Goal: Check status

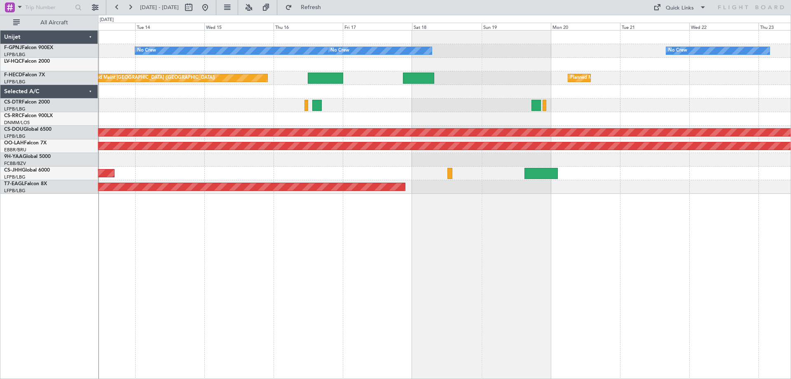
click at [158, 168] on div "Planned Maint [GEOGRAPHIC_DATA] ([GEOGRAPHIC_DATA])" at bounding box center [444, 174] width 693 height 14
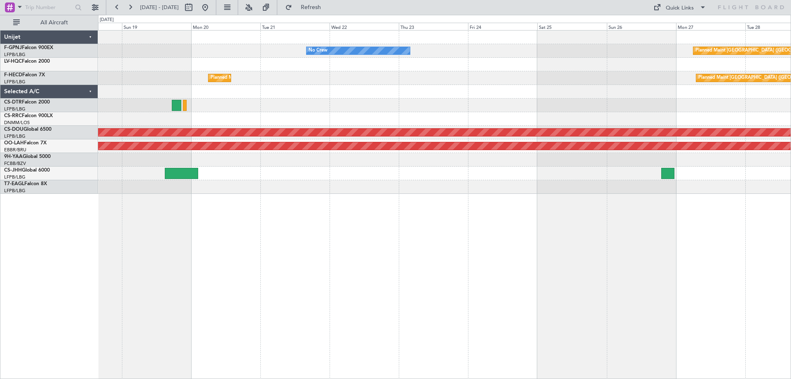
click at [281, 198] on div "No Crew Planned Maint [GEOGRAPHIC_DATA] ([GEOGRAPHIC_DATA]) No Crew No Crew Pla…" at bounding box center [444, 204] width 693 height 349
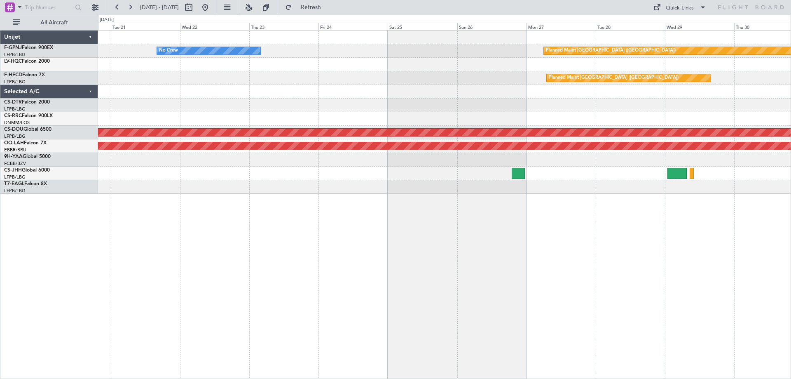
click at [364, 201] on div "No Crew Planned Maint [GEOGRAPHIC_DATA] ([GEOGRAPHIC_DATA]) Planned Maint [GEOG…" at bounding box center [444, 204] width 693 height 349
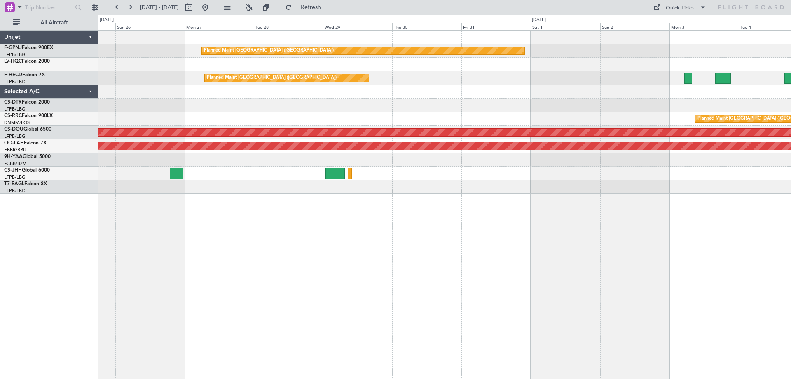
click at [272, 212] on div "Planned Maint [GEOGRAPHIC_DATA] ([GEOGRAPHIC_DATA]) Planned Maint [GEOGRAPHIC_D…" at bounding box center [444, 204] width 693 height 349
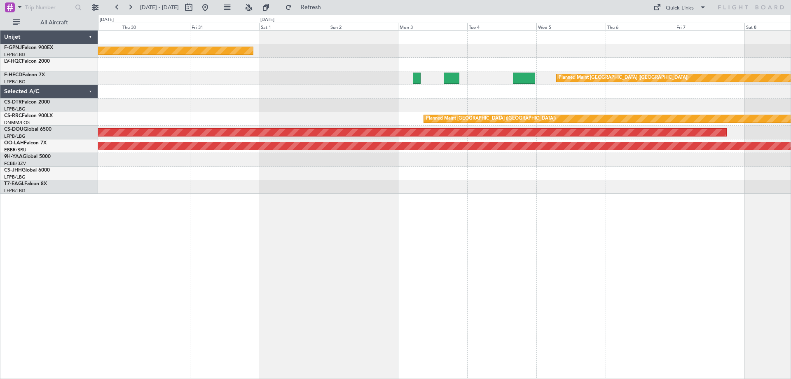
click at [231, 200] on div "Planned Maint [GEOGRAPHIC_DATA] ([GEOGRAPHIC_DATA]) Planned Maint [GEOGRAPHIC_D…" at bounding box center [444, 204] width 693 height 349
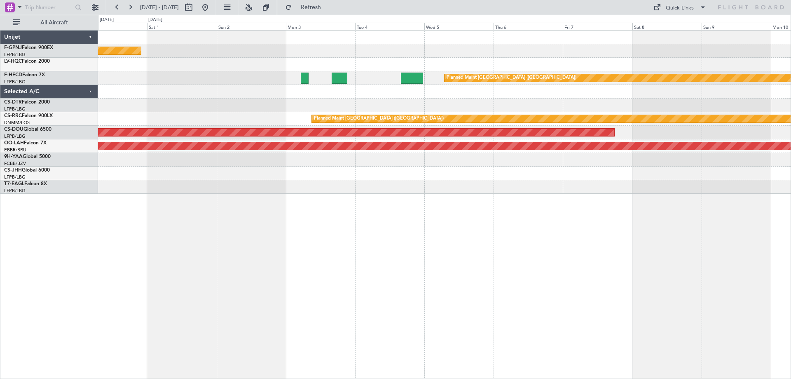
click at [209, 207] on div "Planned Maint [GEOGRAPHIC_DATA] ([GEOGRAPHIC_DATA]) Planned Maint [GEOGRAPHIC_D…" at bounding box center [444, 204] width 693 height 349
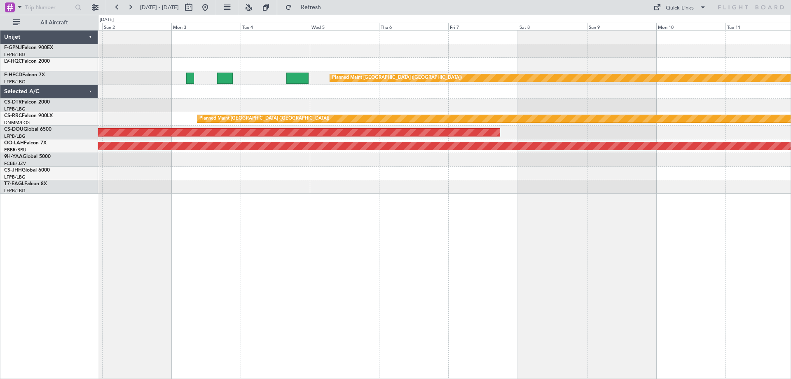
click at [253, 203] on div "Planned Maint [GEOGRAPHIC_DATA] ([GEOGRAPHIC_DATA]) Planned Maint [GEOGRAPHIC_D…" at bounding box center [444, 204] width 693 height 349
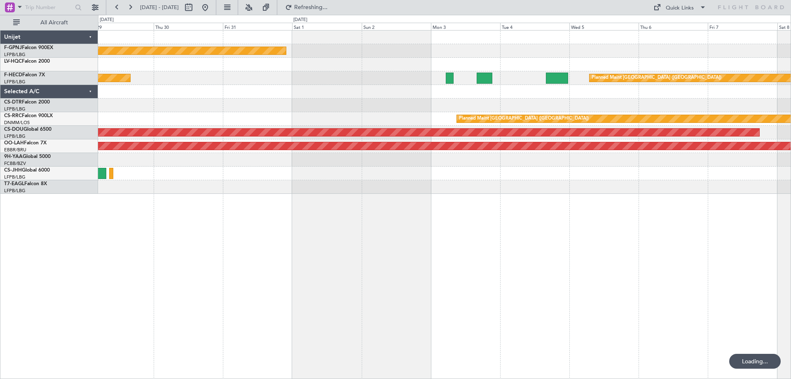
click at [493, 204] on div "Planned Maint [GEOGRAPHIC_DATA] ([GEOGRAPHIC_DATA]) Planned Maint [GEOGRAPHIC_D…" at bounding box center [444, 204] width 693 height 349
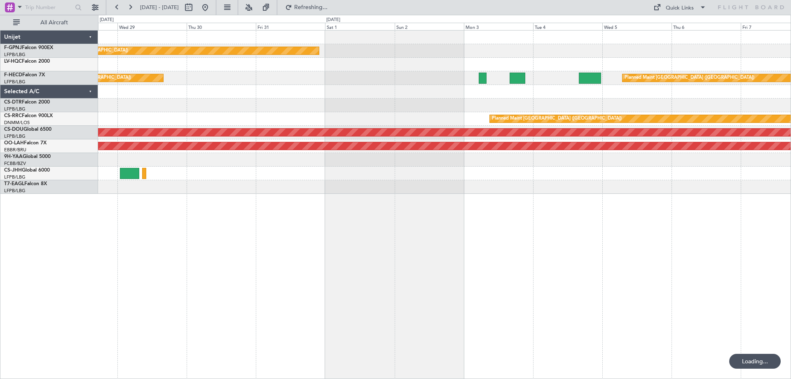
click at [535, 219] on div "Planned Maint [GEOGRAPHIC_DATA] ([GEOGRAPHIC_DATA]) Planned Maint [GEOGRAPHIC_D…" at bounding box center [444, 204] width 693 height 349
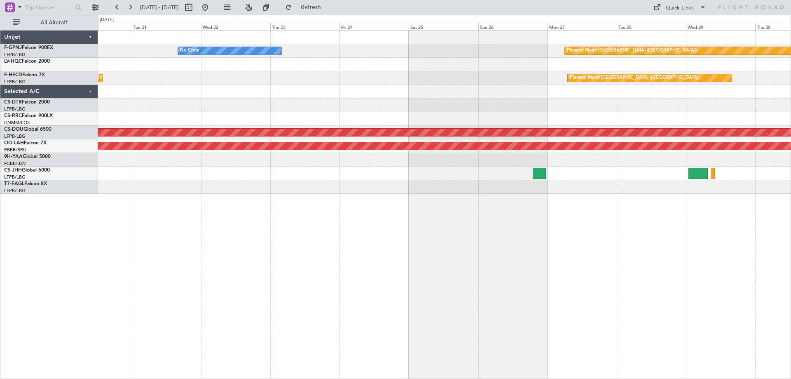
click at [576, 223] on div "Planned Maint [GEOGRAPHIC_DATA] ([GEOGRAPHIC_DATA]) No Crew Planned Maint [GEOG…" at bounding box center [444, 204] width 693 height 349
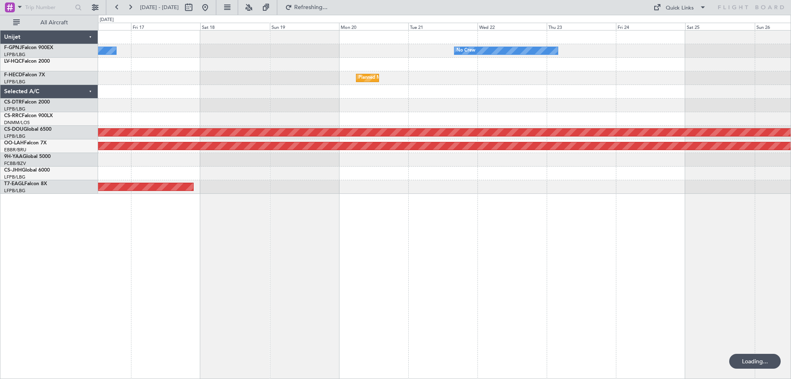
click at [531, 207] on div "No Crew No Crew Planned Maint [GEOGRAPHIC_DATA] ([GEOGRAPHIC_DATA]) Planned Mai…" at bounding box center [444, 204] width 693 height 349
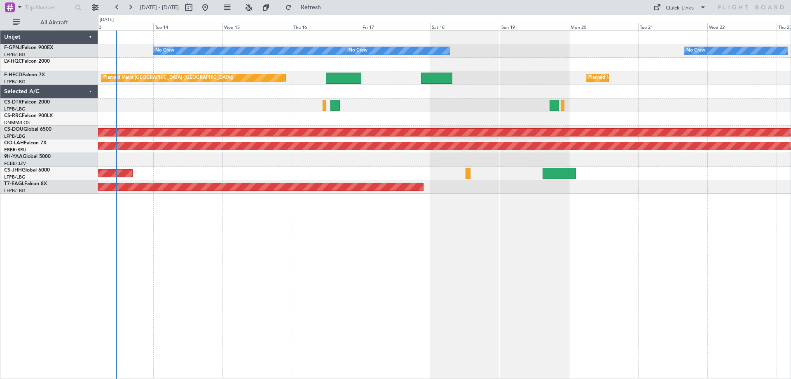
click at [565, 214] on div "No Crew No Crew No Crew Planned Maint [GEOGRAPHIC_DATA] ([GEOGRAPHIC_DATA]) Pla…" at bounding box center [444, 204] width 693 height 349
